Goal: Task Accomplishment & Management: Manage account settings

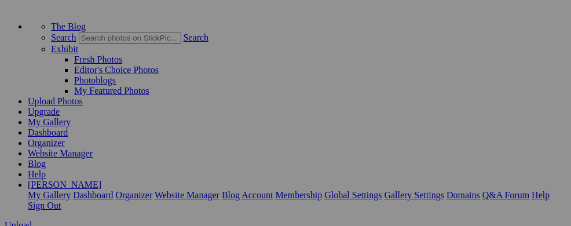
scroll to position [59, 0]
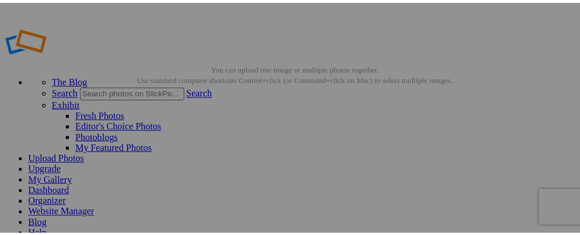
scroll to position [80, 0]
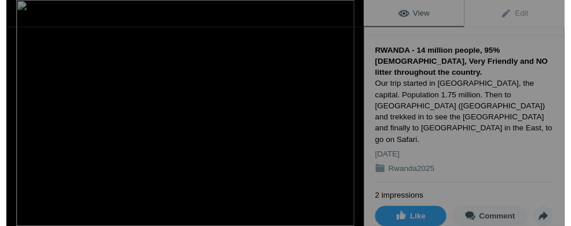
scroll to position [0, 0]
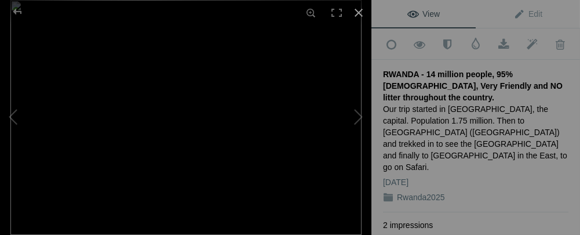
click at [359, 14] on div at bounding box center [358, 12] width 25 height 25
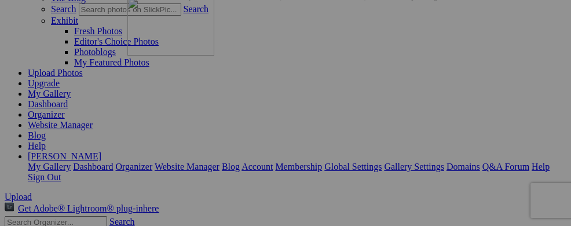
drag, startPoint x: 342, startPoint y: 137, endPoint x: 294, endPoint y: 98, distance: 61.4
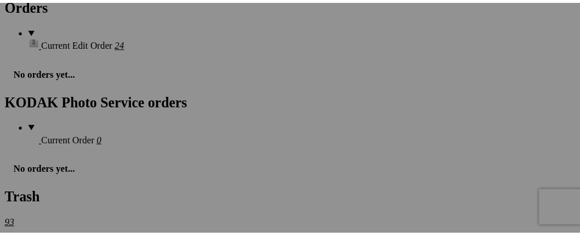
scroll to position [1719, 0]
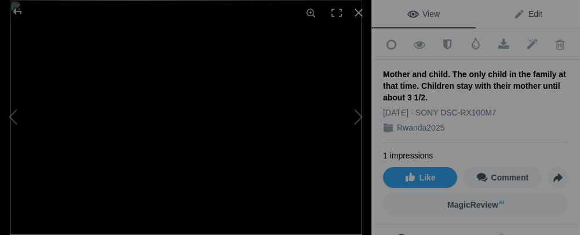
click at [513, 12] on span "Edit" at bounding box center [527, 13] width 29 height 9
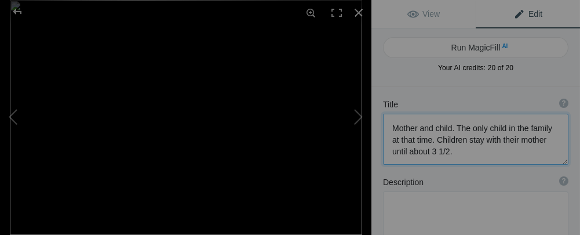
drag, startPoint x: 452, startPoint y: 129, endPoint x: 387, endPoint y: 122, distance: 65.2
click at [387, 122] on textarea at bounding box center [475, 139] width 185 height 51
click at [17, 109] on button at bounding box center [43, 117] width 87 height 85
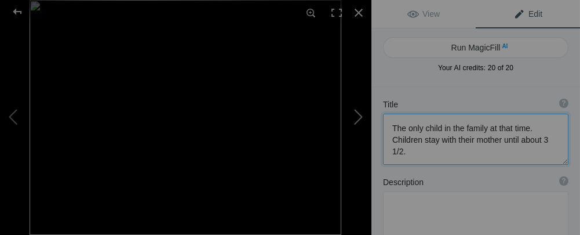
type textarea "Plenty to eat"
type textarea "DSC00175.jpeg"
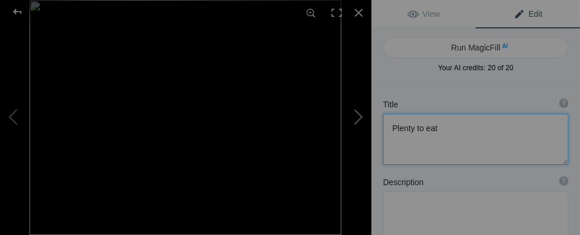
click at [353, 116] on button at bounding box center [327, 117] width 87 height 85
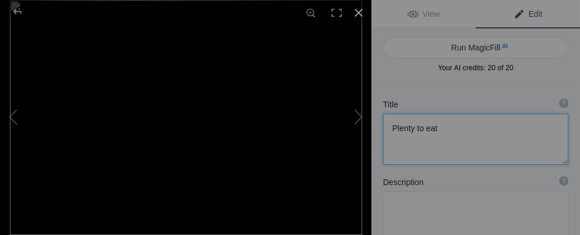
type textarea "The only child in the family at that time. Children stay with their mother unti…"
type textarea "DSC09494.jpg"
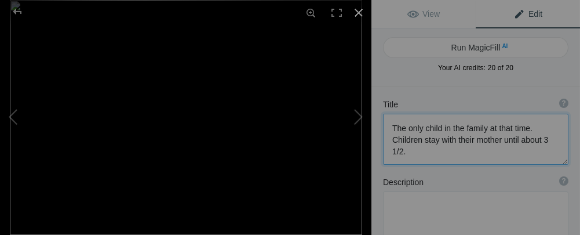
click at [353, 22] on div at bounding box center [358, 12] width 25 height 25
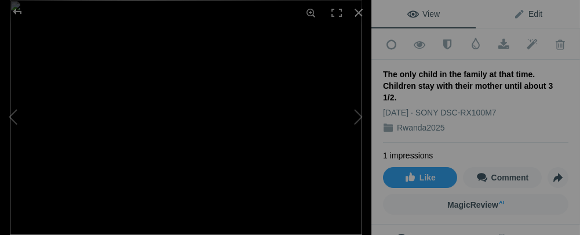
click at [513, 12] on span "Edit" at bounding box center [527, 13] width 29 height 9
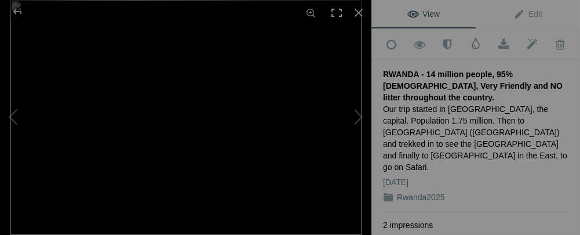
click at [337, 9] on div at bounding box center [336, 12] width 25 height 25
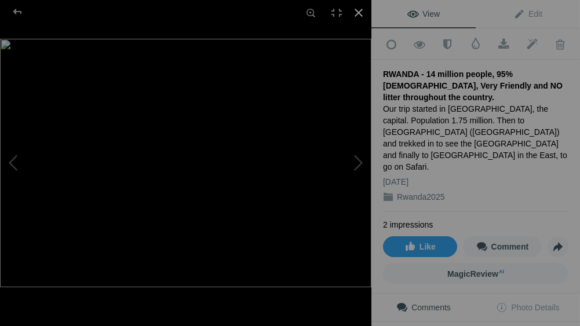
click at [361, 18] on div at bounding box center [358, 12] width 25 height 25
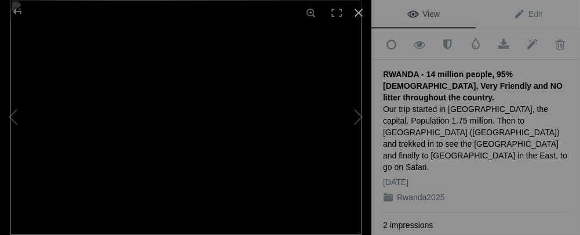
click at [358, 11] on div at bounding box center [358, 12] width 25 height 25
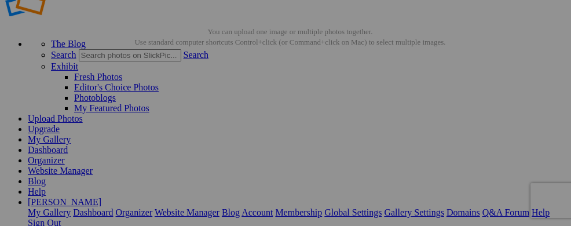
scroll to position [86, 0]
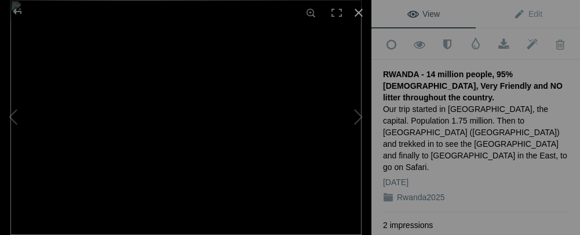
click at [355, 11] on div at bounding box center [358, 12] width 25 height 25
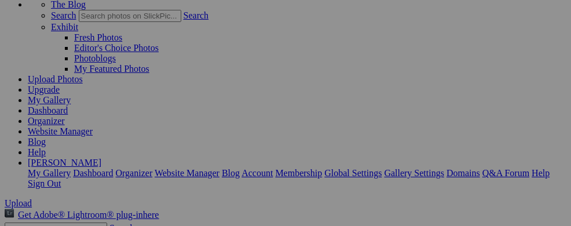
scroll to position [51, 0]
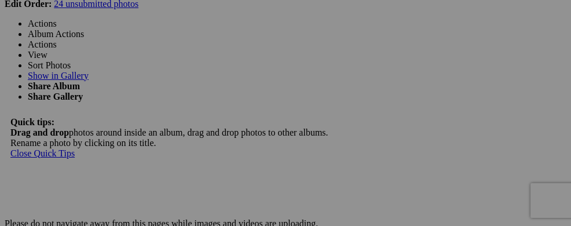
scroll to position [2143, 0]
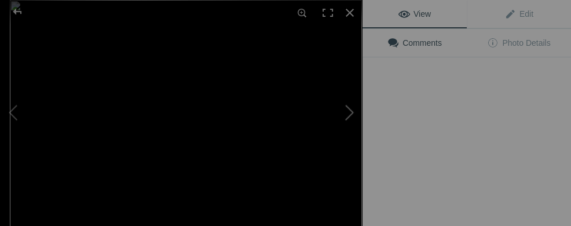
click at [313, 129] on button at bounding box center [319, 112] width 87 height 81
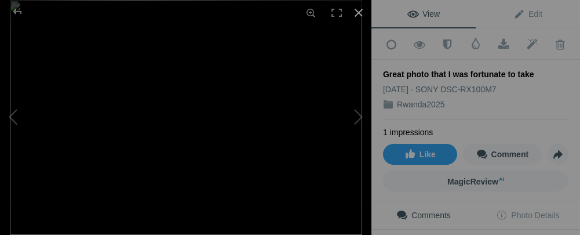
click at [357, 15] on div at bounding box center [358, 12] width 25 height 25
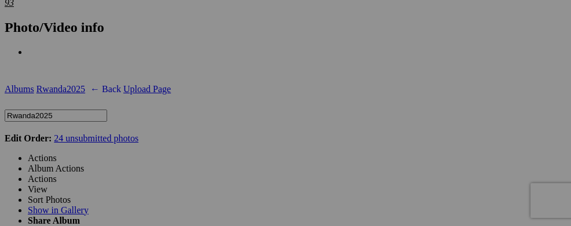
scroll to position [1948, 1]
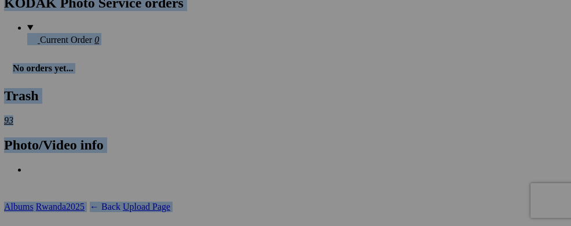
scroll to position [1822, 1]
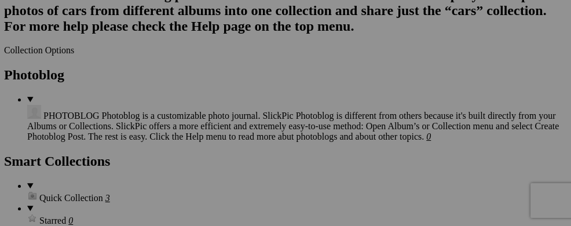
scroll to position [1386, 1]
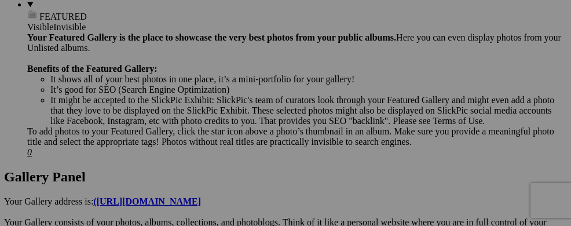
scroll to position [536, 1]
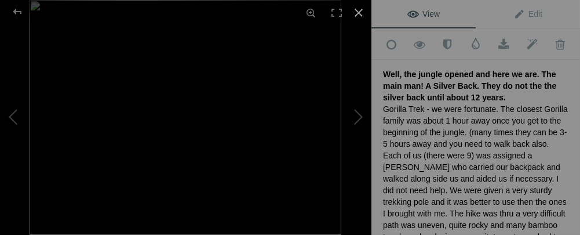
click at [357, 12] on div at bounding box center [358, 12] width 25 height 25
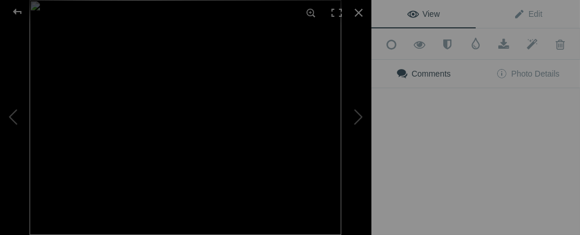
click at [280, 151] on img at bounding box center [186, 117] width 312 height 235
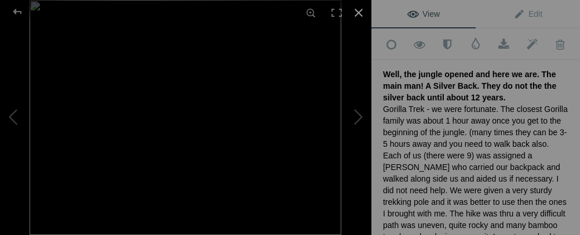
click at [363, 8] on div at bounding box center [358, 12] width 25 height 25
